Goal: Information Seeking & Learning: Learn about a topic

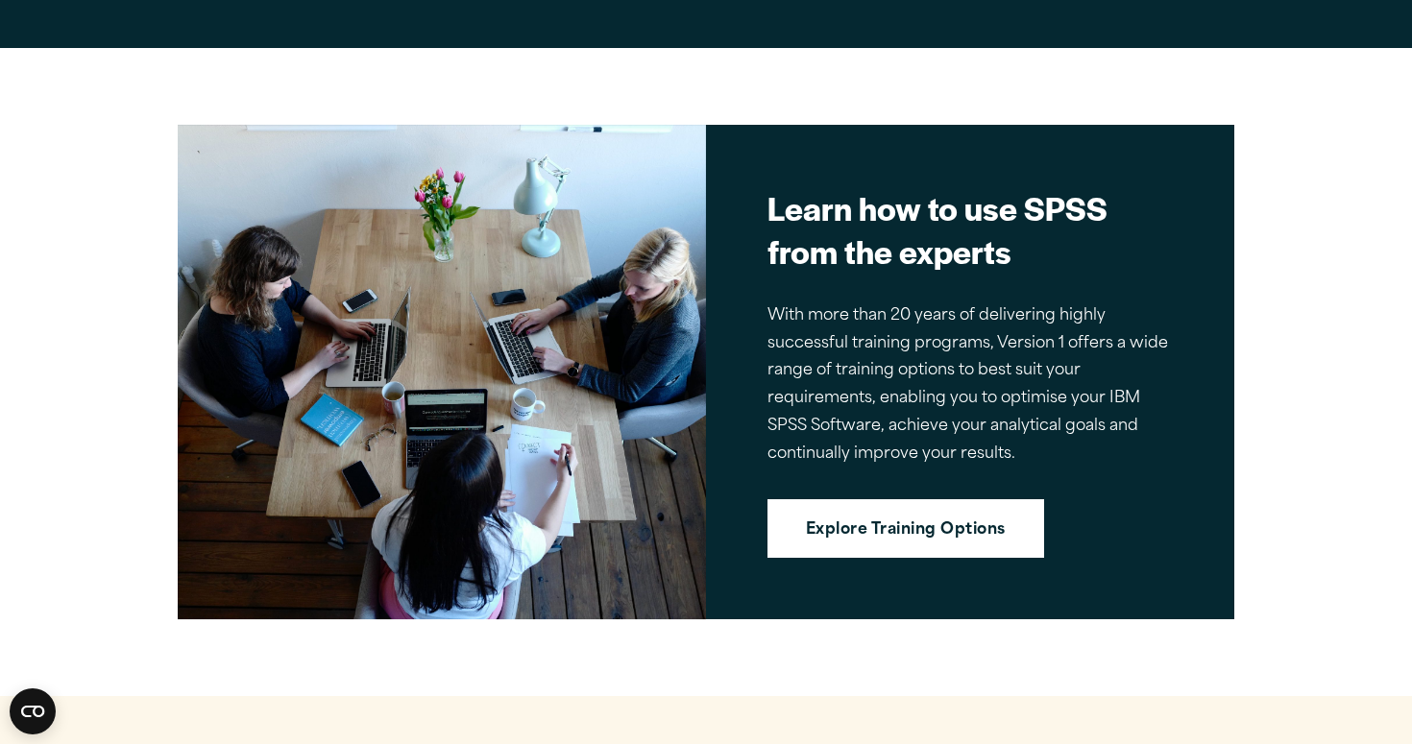
scroll to position [4166, 0]
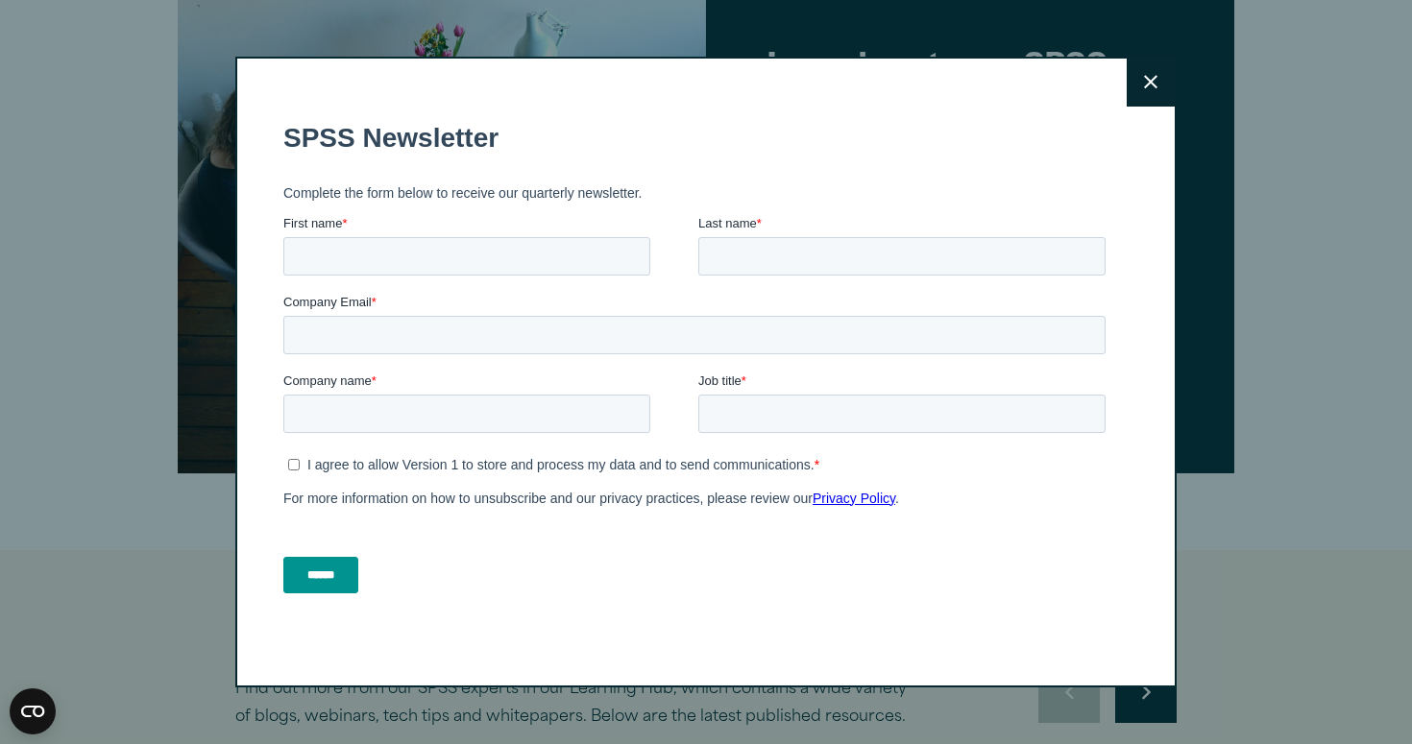
click at [1147, 83] on icon at bounding box center [1150, 82] width 13 height 14
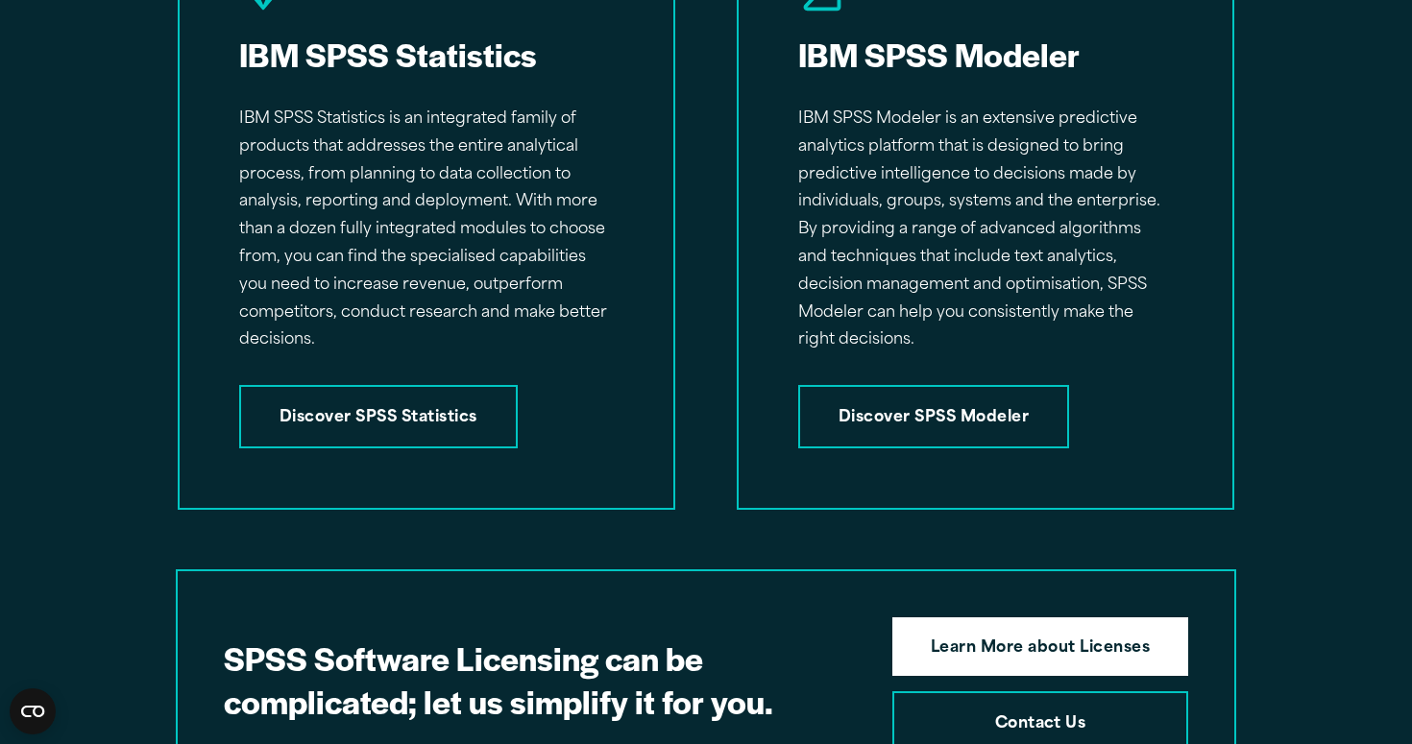
scroll to position [3082, 0]
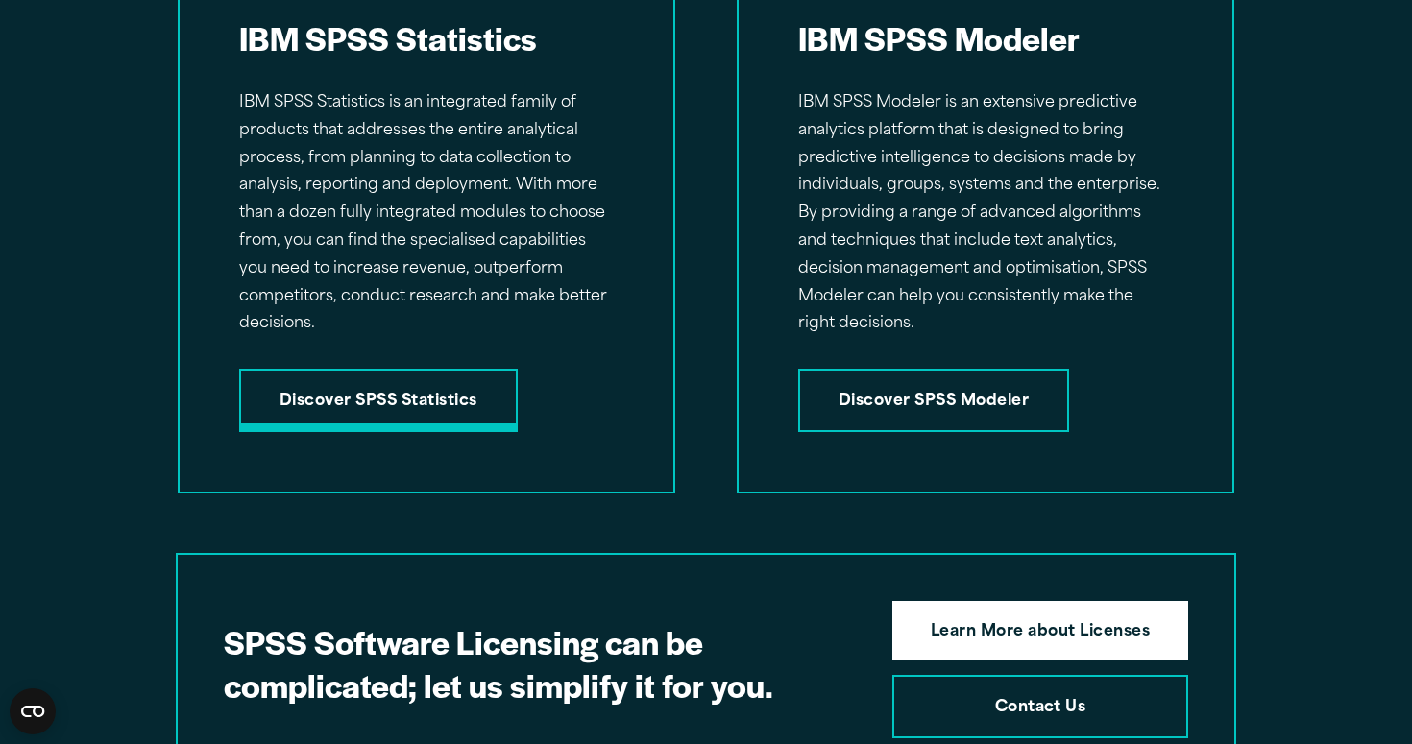
click at [425, 385] on link "Discover SPSS Statistics" at bounding box center [378, 400] width 279 height 63
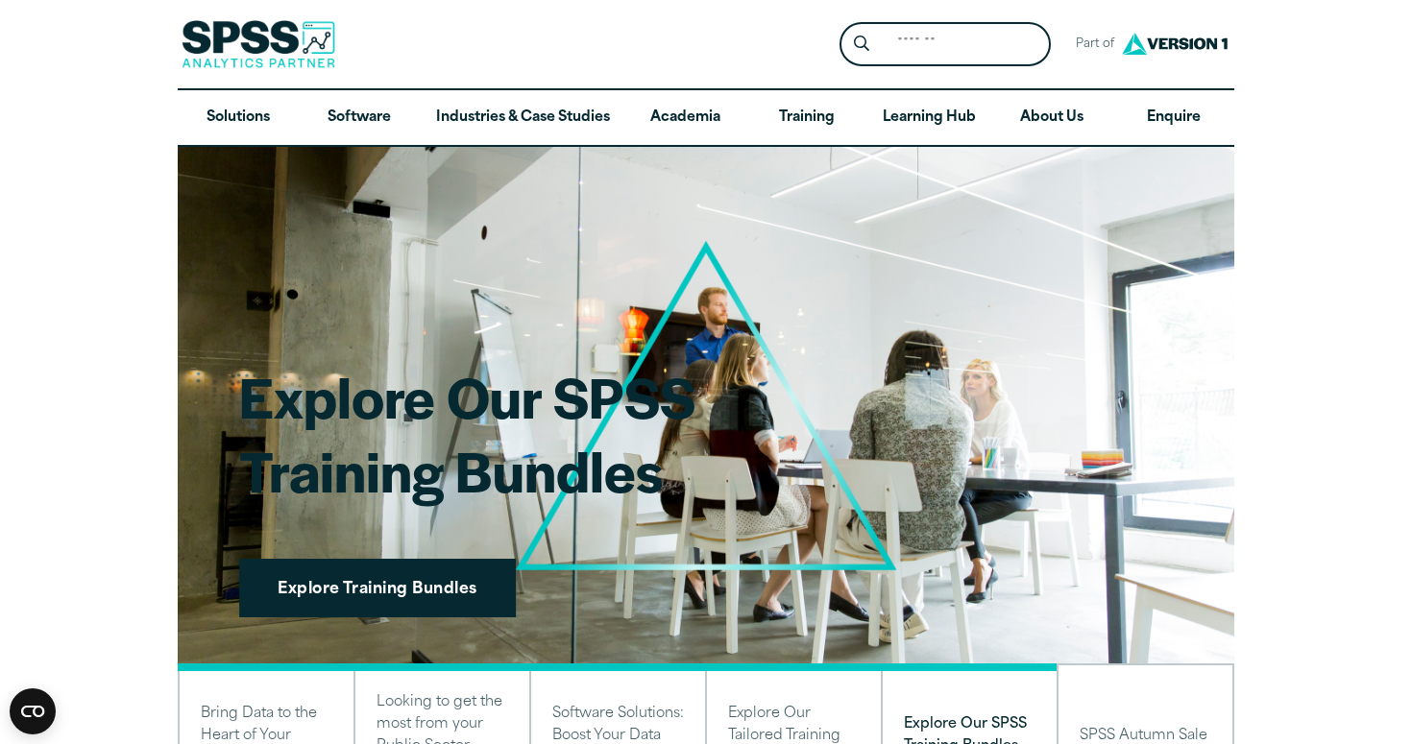
scroll to position [0, 0]
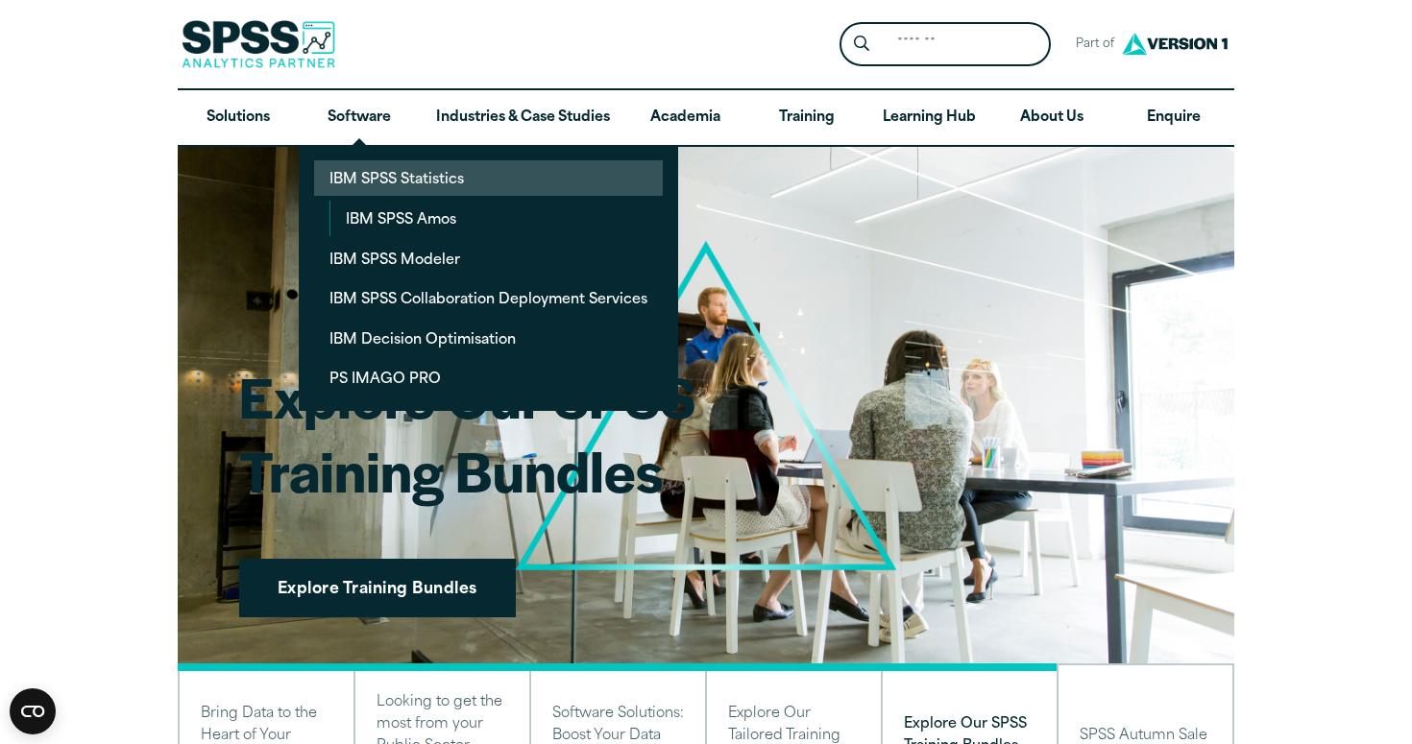
click at [425, 188] on link "IBM SPSS Statistics" at bounding box center [488, 178] width 349 height 36
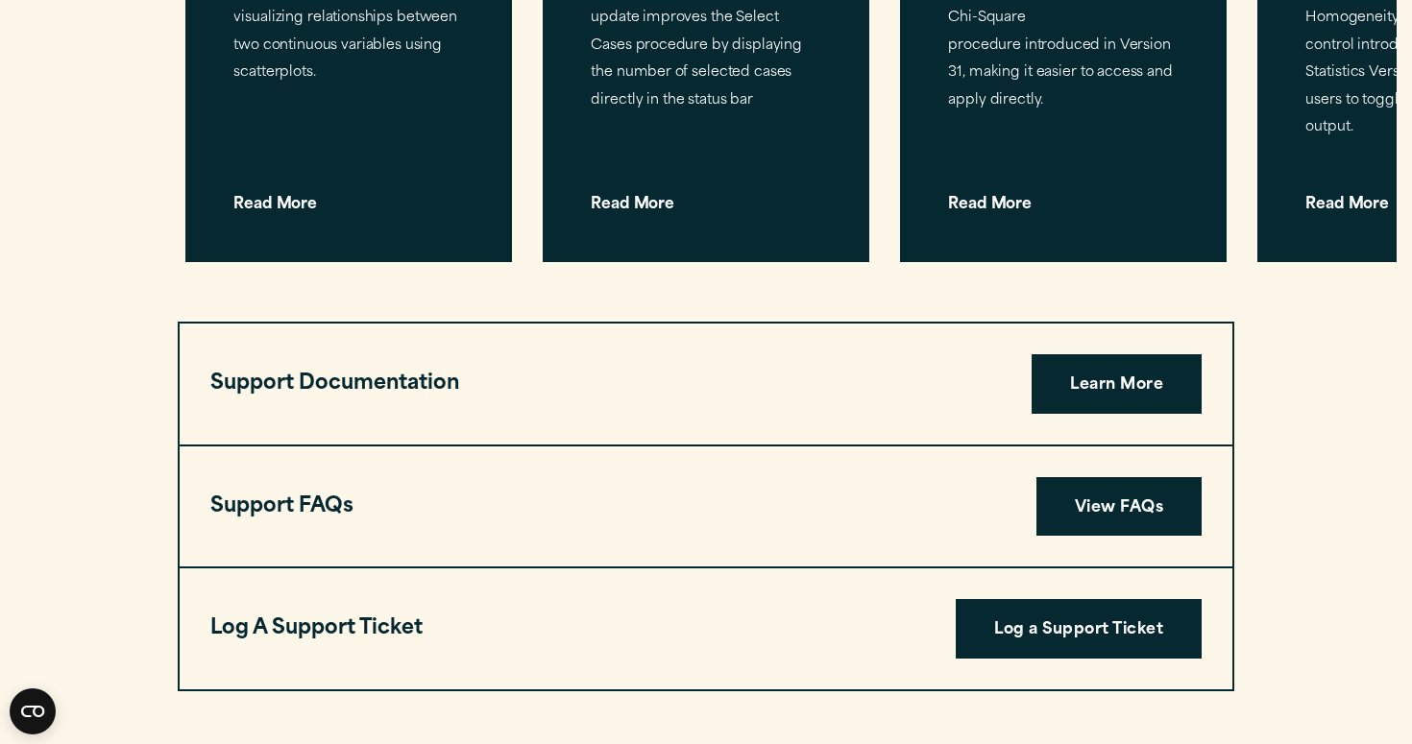
scroll to position [6149, 0]
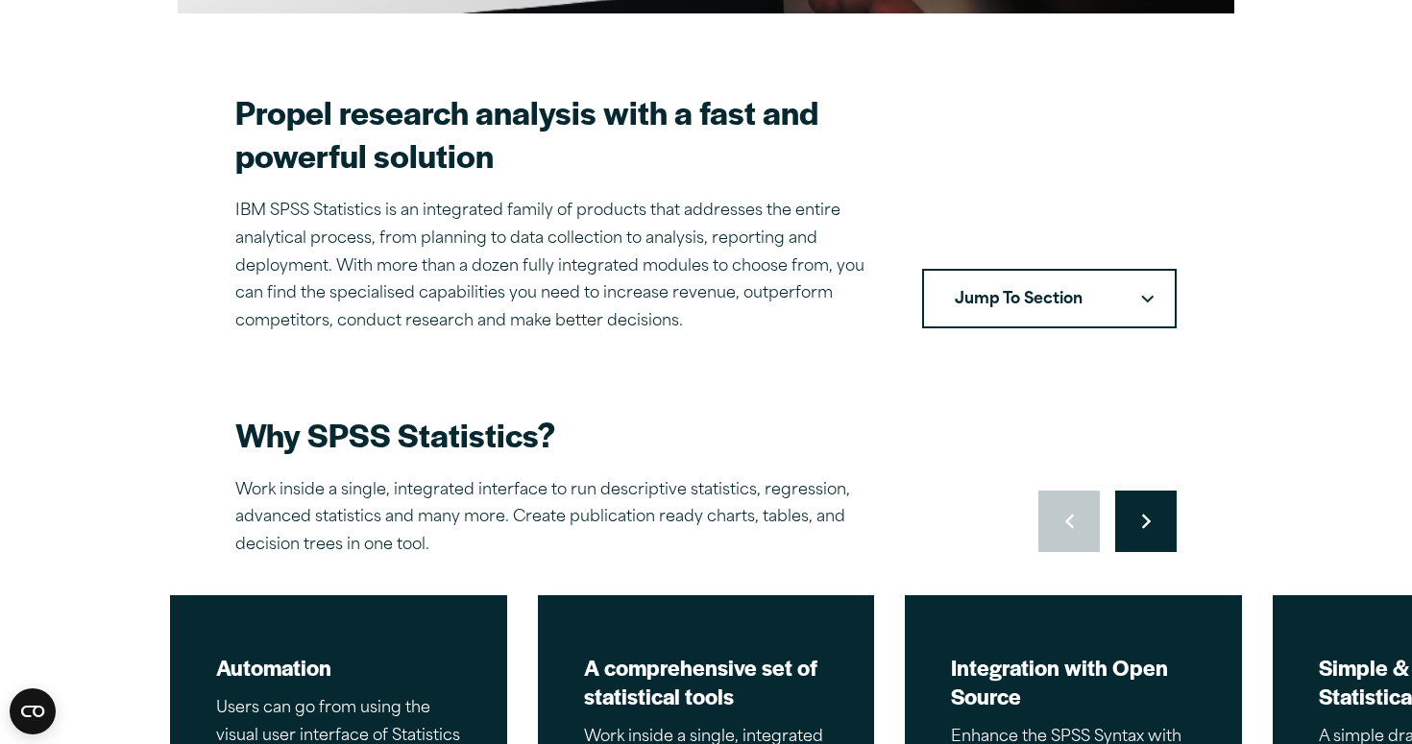
scroll to position [518, 0]
click at [1067, 298] on button "Jump To Section" at bounding box center [1049, 299] width 255 height 60
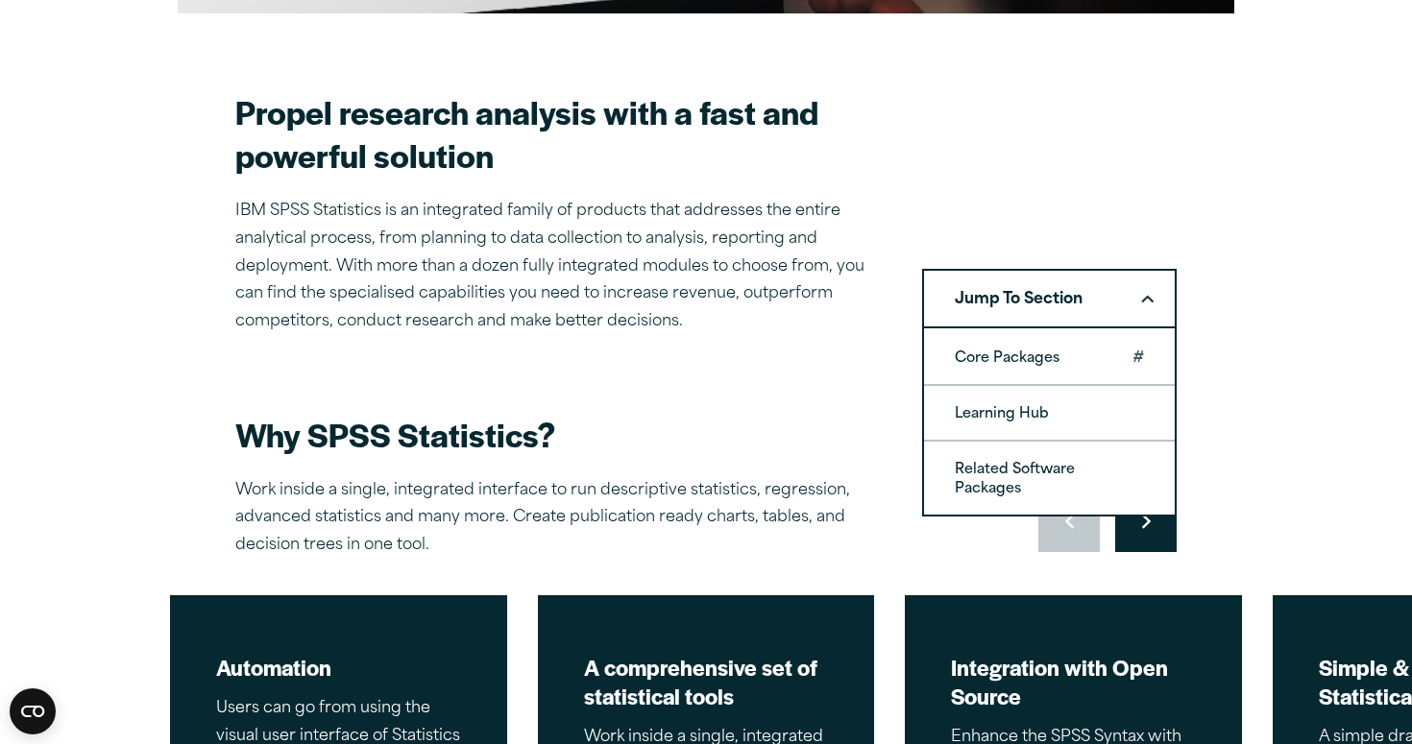
click at [1040, 343] on link "Core Packages" at bounding box center [1049, 357] width 251 height 54
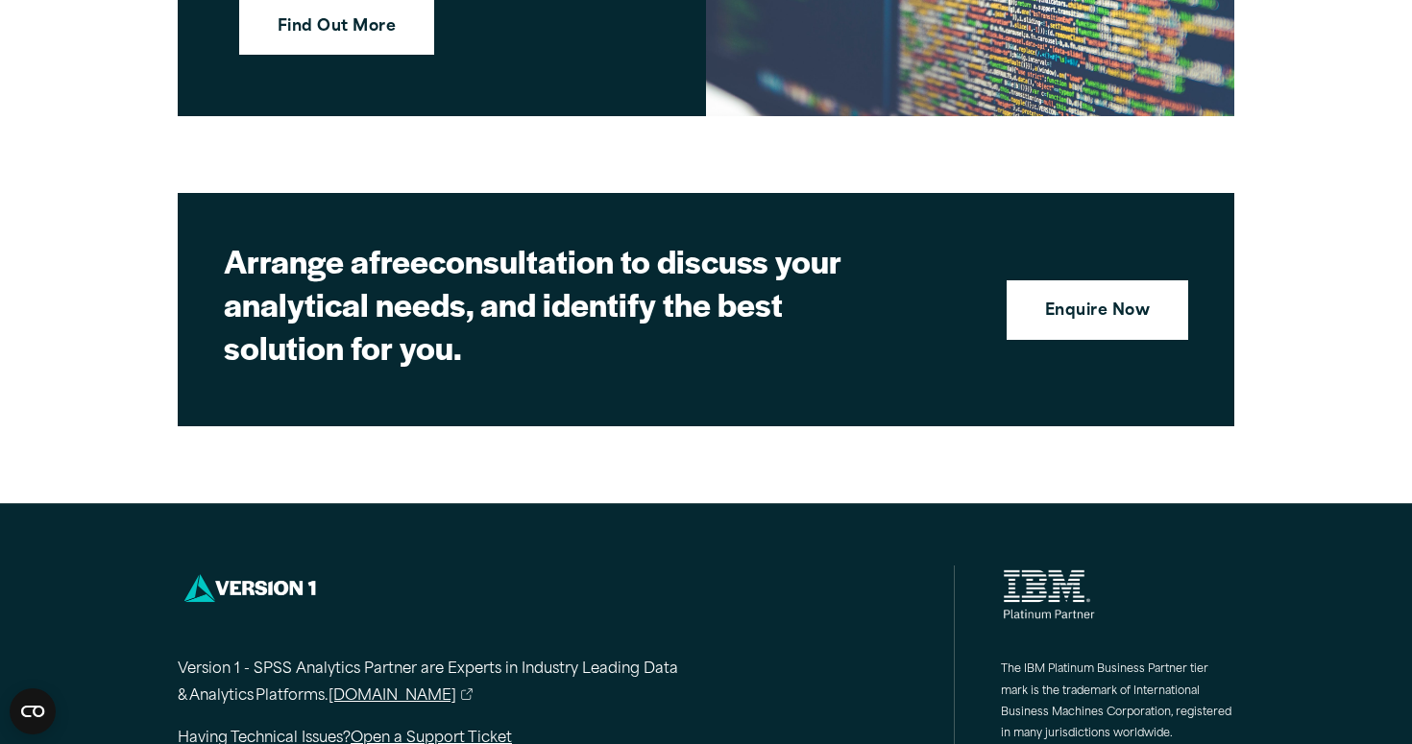
scroll to position [8712, 0]
